Goal: Find contact information: Find contact information

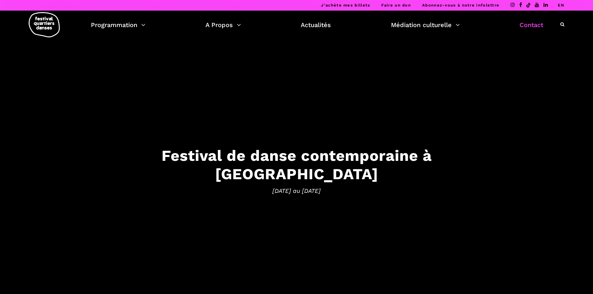
click at [526, 20] on link "Contact" at bounding box center [531, 25] width 24 height 11
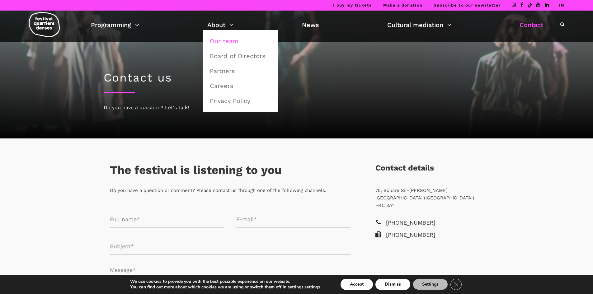
click at [231, 43] on font "Our team" at bounding box center [224, 40] width 29 height 7
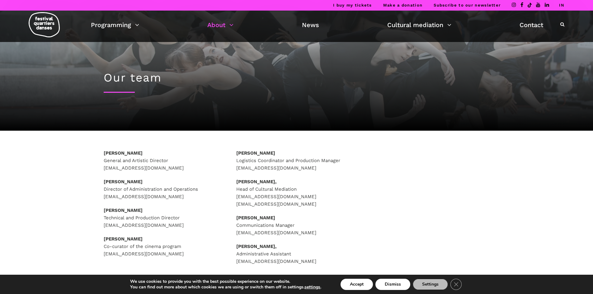
drag, startPoint x: 176, startPoint y: 159, endPoint x: 102, endPoint y: 157, distance: 74.7
click at [102, 157] on div "Rafik Hubert Sabbagh General and Artistic Director direction@quartiersdanses.co…" at bounding box center [163, 211] width 133 height 124
copy font "General and Artistic Director"
click at [186, 167] on p "Rafik Hubert Sabbagh General and Artistic Director direction@quartiersdanses.com" at bounding box center [164, 160] width 120 height 22
drag, startPoint x: 189, startPoint y: 167, endPoint x: 93, endPoint y: 166, distance: 96.2
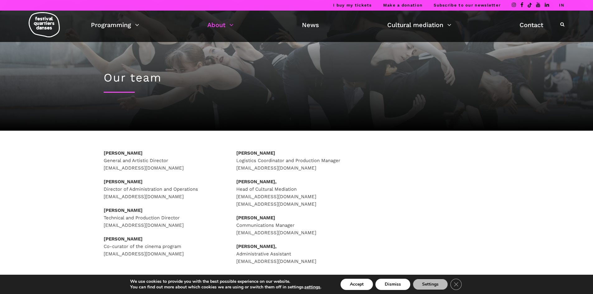
click at [93, 166] on div "Rafik Hubert Sabbagh General and Artistic Director direction@quartiersdanses.co…" at bounding box center [296, 214] width 411 height 131
copy font "direction@quartiersdanses.com"
